Goal: Task Accomplishment & Management: Use online tool/utility

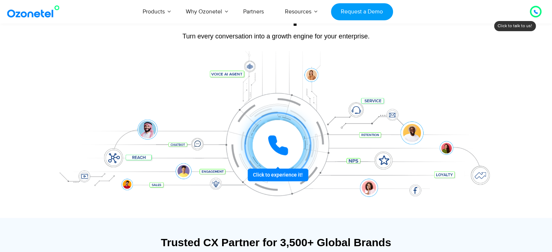
scroll to position [73, 0]
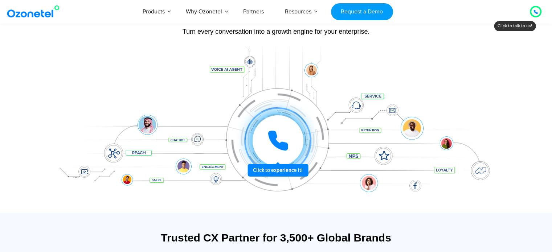
click at [279, 144] on icon at bounding box center [278, 141] width 18 height 18
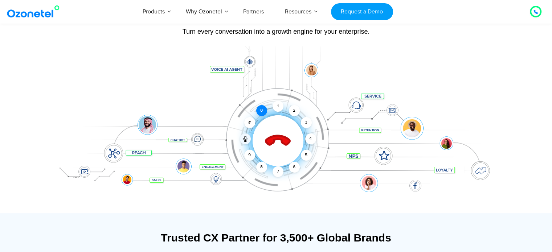
click at [265, 114] on div "0" at bounding box center [261, 110] width 11 height 11
click at [278, 107] on div "1" at bounding box center [277, 106] width 11 height 11
click at [242, 139] on icon at bounding box center [245, 139] width 6 height 6
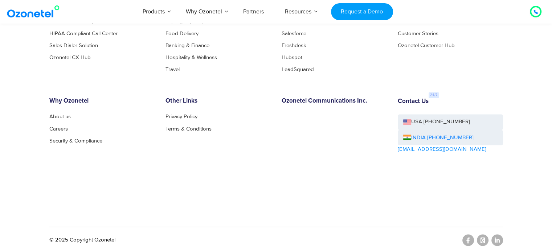
scroll to position [3939, 0]
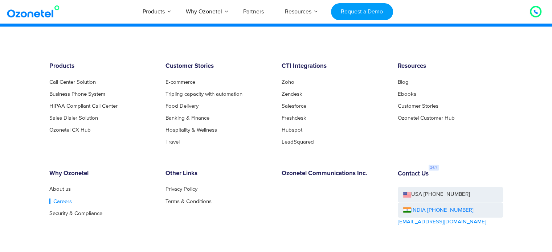
click at [56, 198] on link "Careers" at bounding box center [60, 200] width 22 height 5
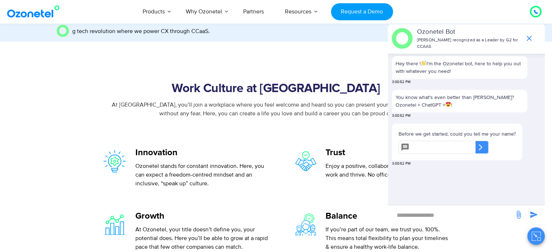
scroll to position [218, 0]
click at [530, 37] on icon "end chat or minimize" at bounding box center [528, 38] width 5 height 5
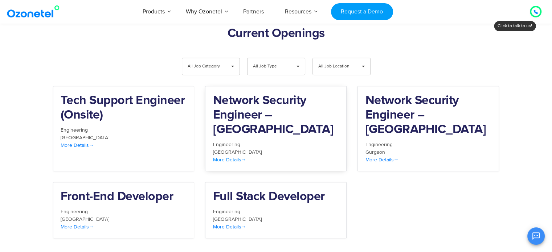
scroll to position [762, 0]
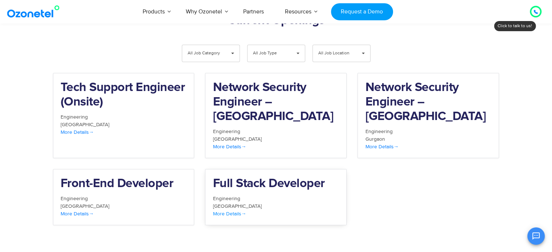
click at [244, 177] on h2 "Full Stack Developer" at bounding box center [276, 184] width 126 height 15
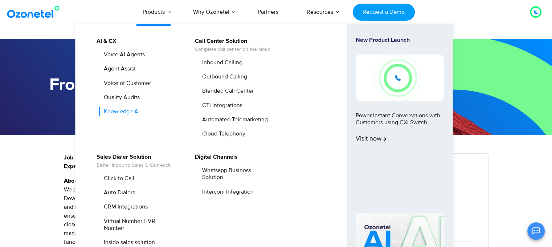
click at [133, 111] on link "Knowledge AI" at bounding box center [120, 111] width 42 height 9
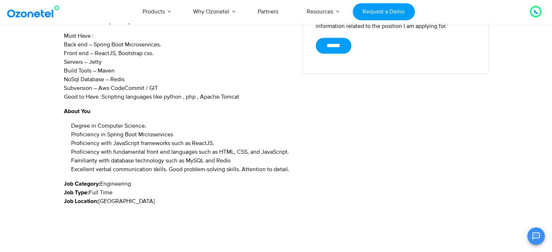
scroll to position [374, 0]
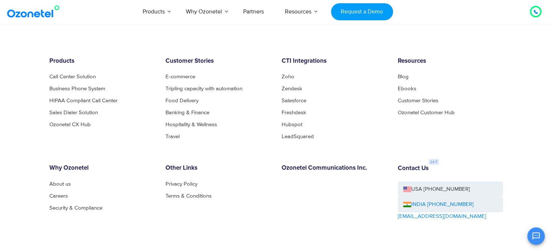
scroll to position [1405, 0]
